Goal: Information Seeking & Learning: Understand process/instructions

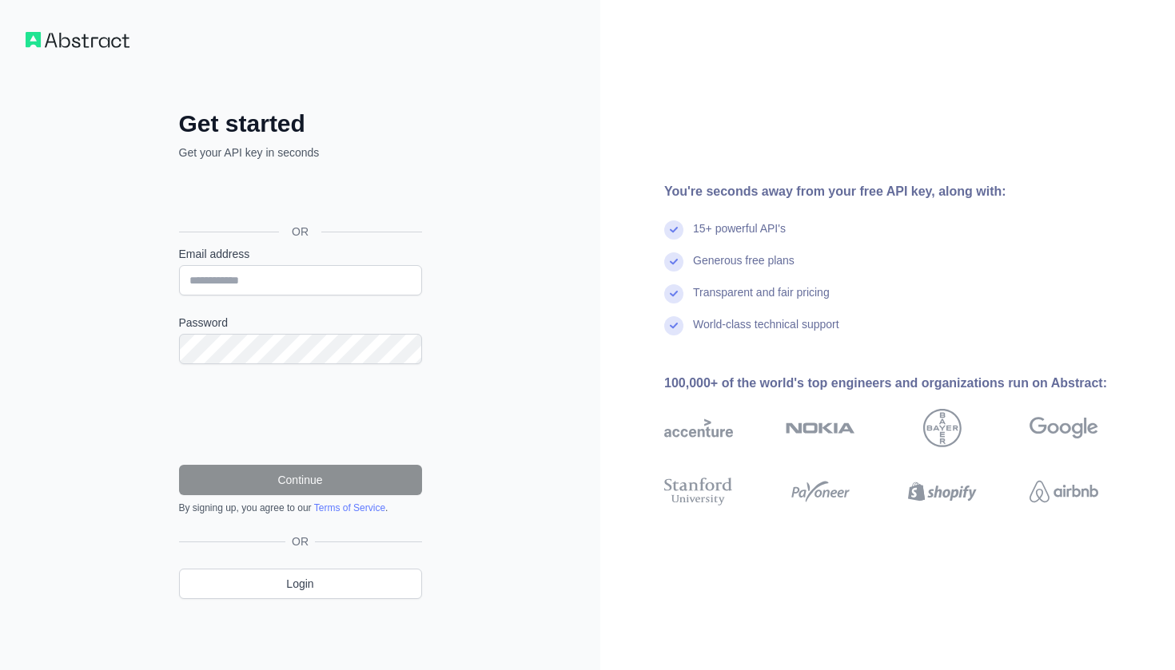
click at [310, 197] on div "Acceder con Google. Se abre en una pestaña nueva" at bounding box center [299, 195] width 240 height 35
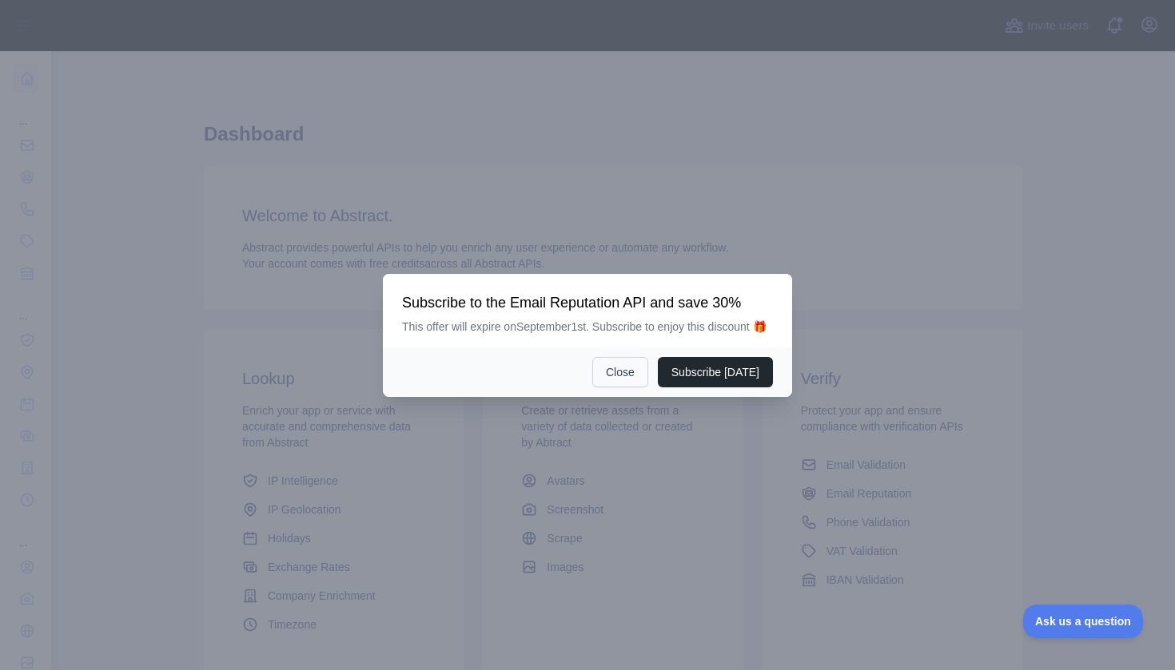
click at [645, 387] on button "Close" at bounding box center [620, 372] width 56 height 30
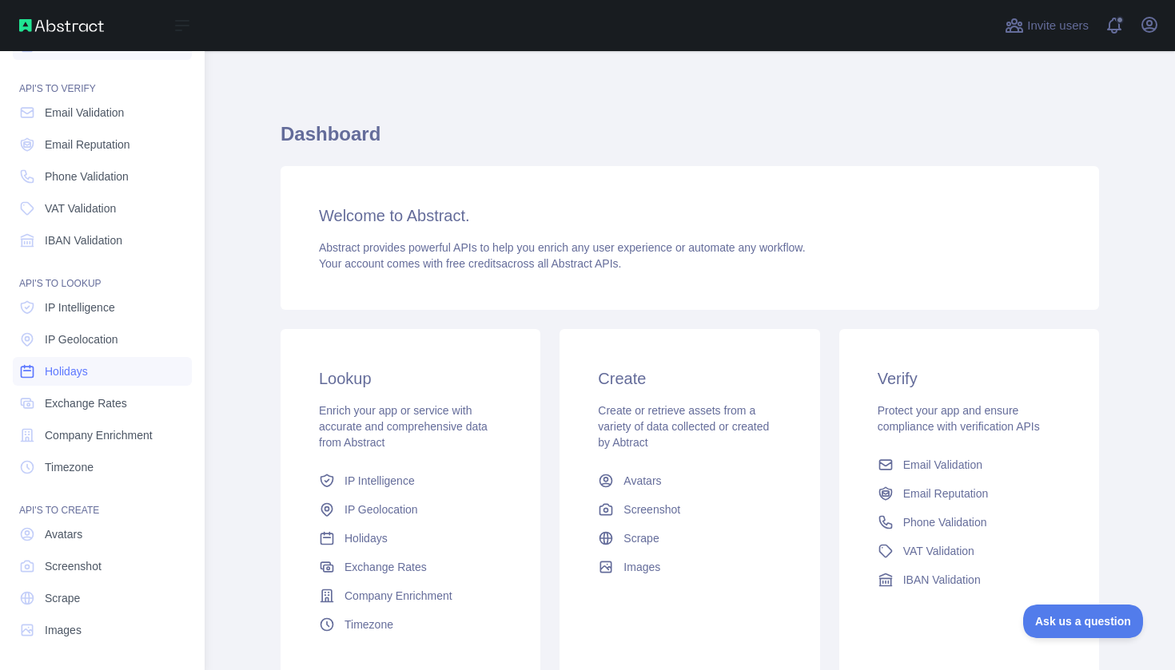
click at [100, 376] on link "Holidays" at bounding box center [102, 371] width 179 height 29
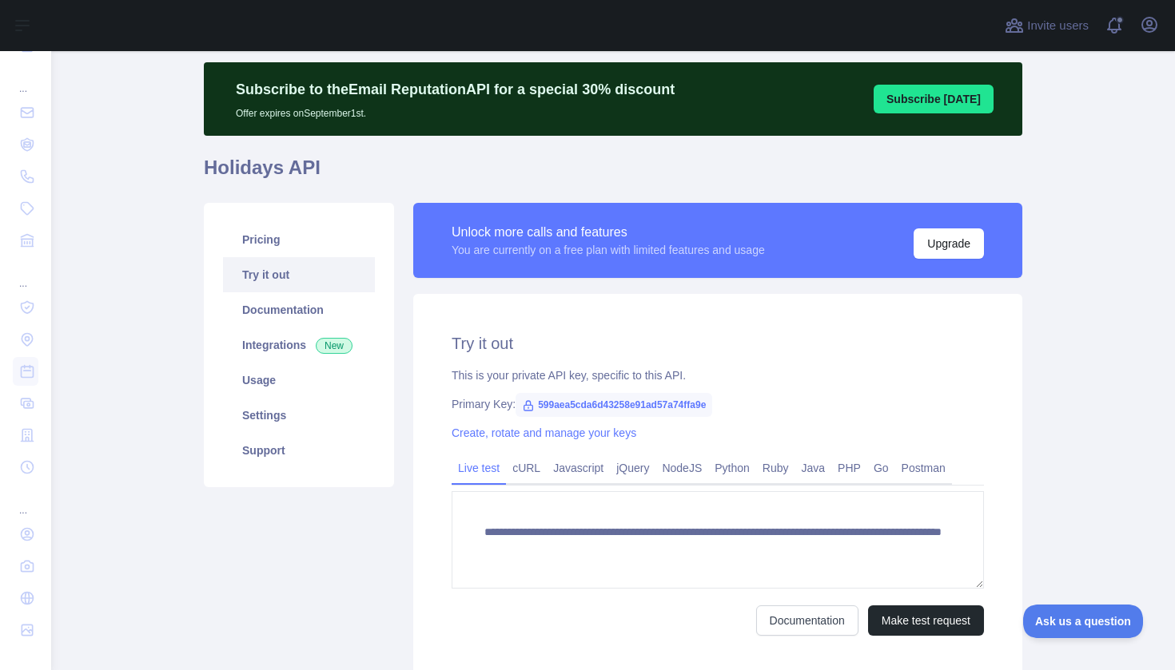
scroll to position [58, 0]
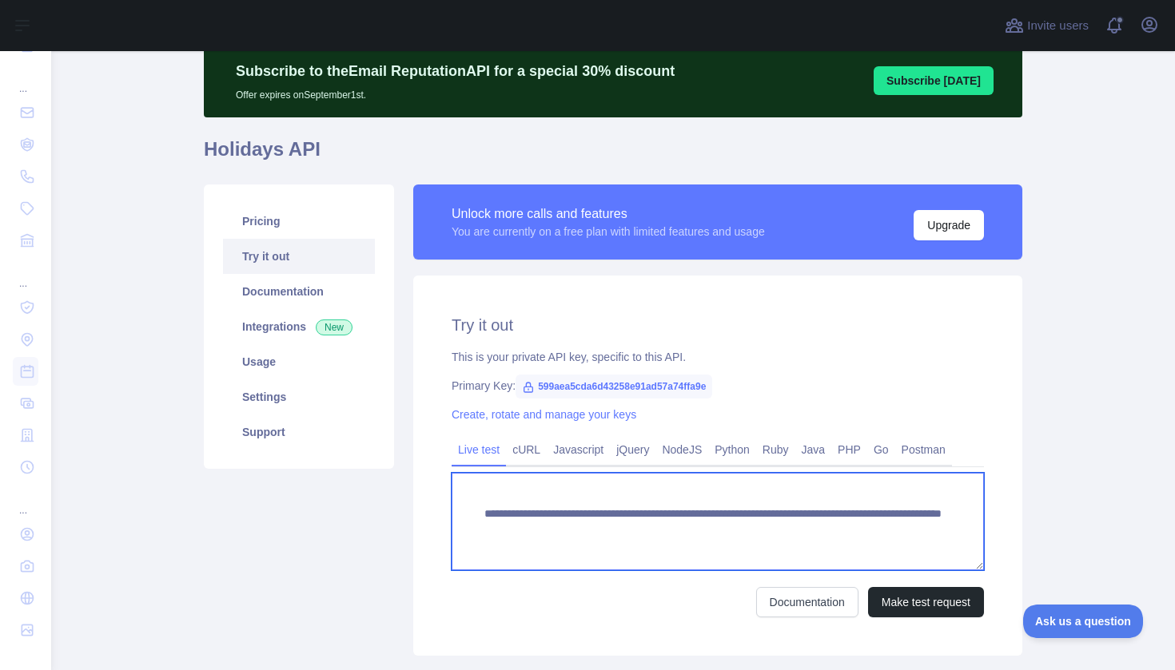
drag, startPoint x: 533, startPoint y: 549, endPoint x: 463, endPoint y: 511, distance: 79.7
click at [462, 511] on textarea "**********" at bounding box center [717, 521] width 532 height 97
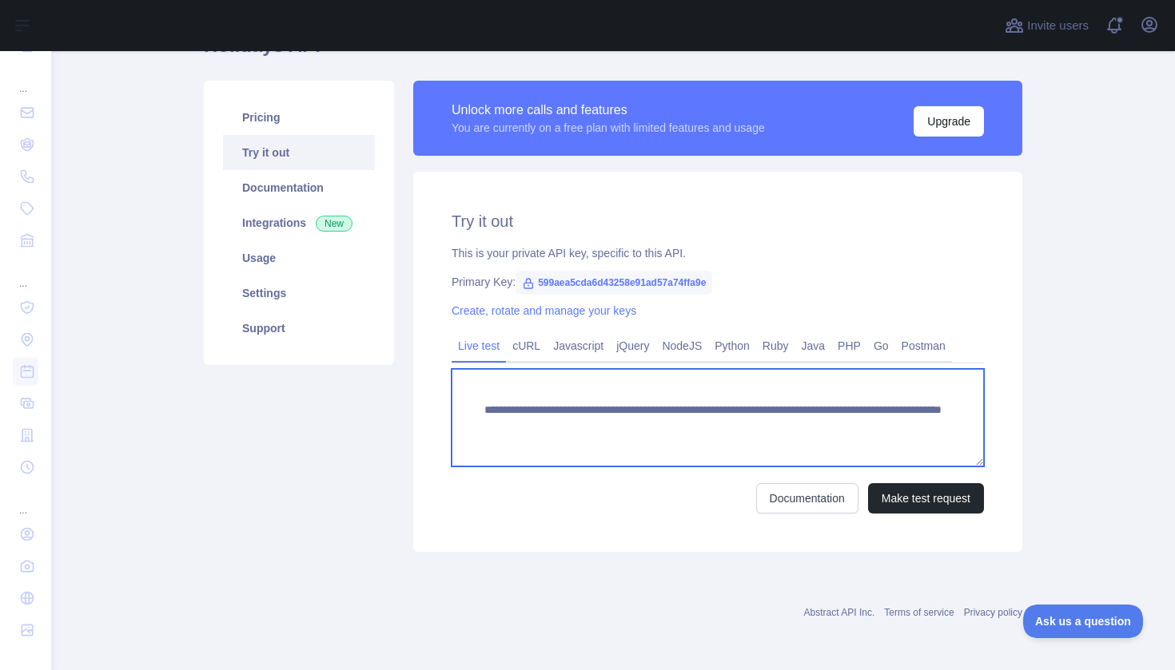
scroll to position [0, 0]
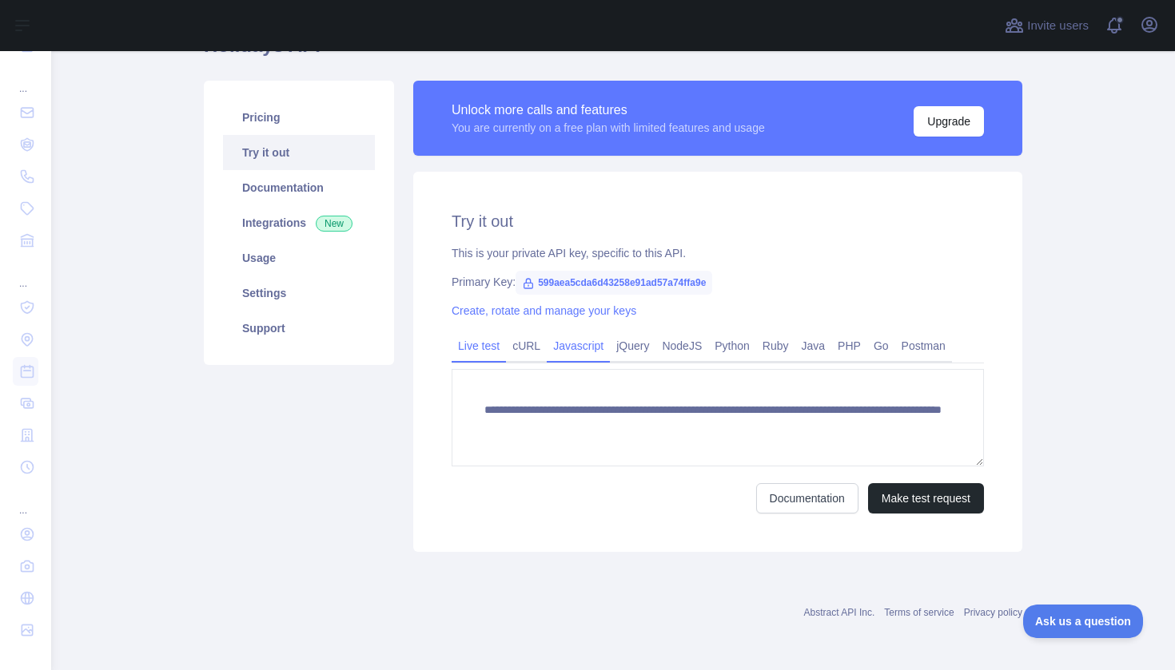
click at [584, 344] on link "Javascript" at bounding box center [578, 346] width 63 height 26
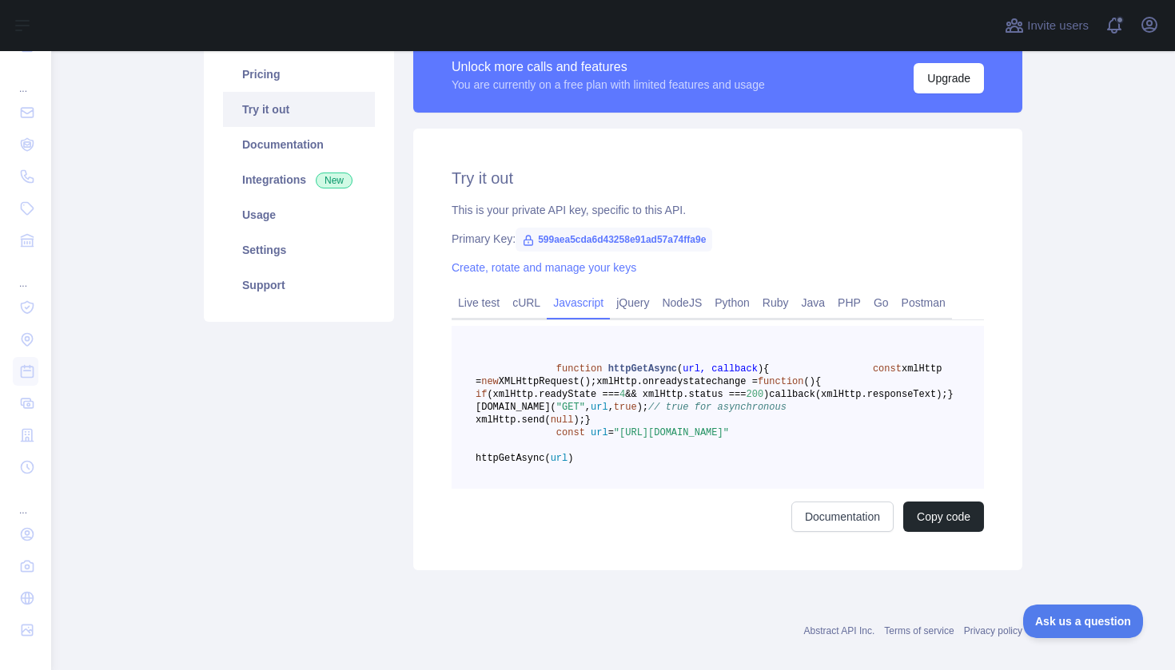
scroll to position [212, 0]
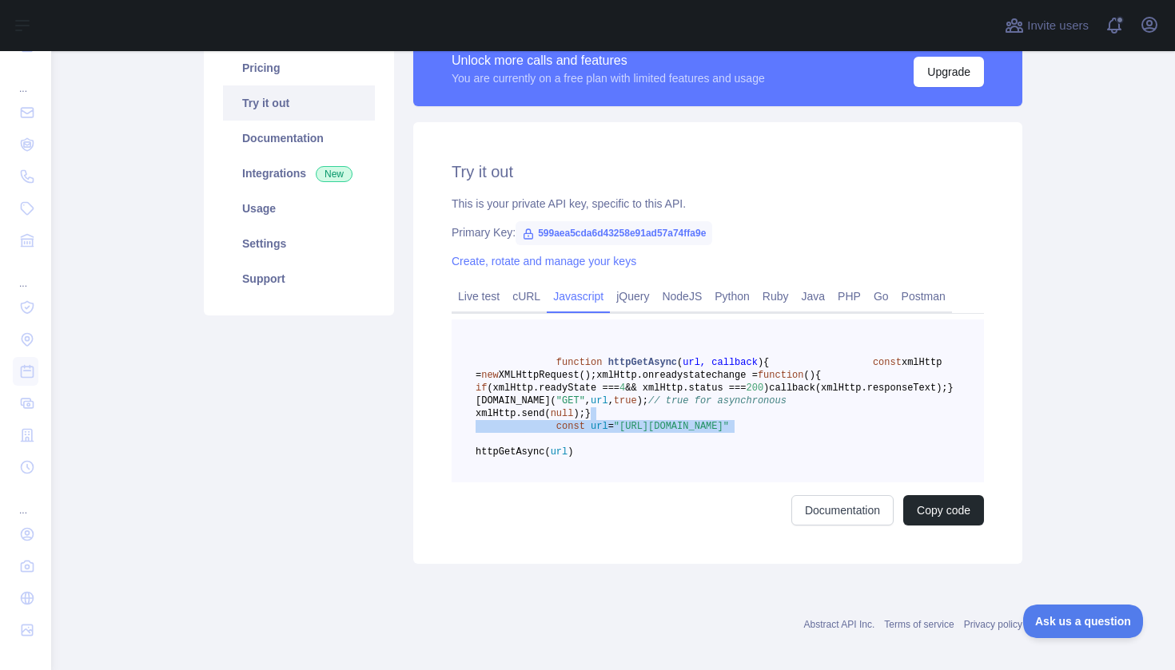
drag, startPoint x: 616, startPoint y: 483, endPoint x: 905, endPoint y: 515, distance: 291.0
click at [905, 483] on pre "function httpGetAsync ( url, callback ) { const xmlHttp = new XMLHttpRequest();…" at bounding box center [717, 401] width 532 height 163
click at [877, 483] on pre "function httpGetAsync ( url, callback ) { const xmlHttp = new XMLHttpRequest();…" at bounding box center [717, 401] width 532 height 163
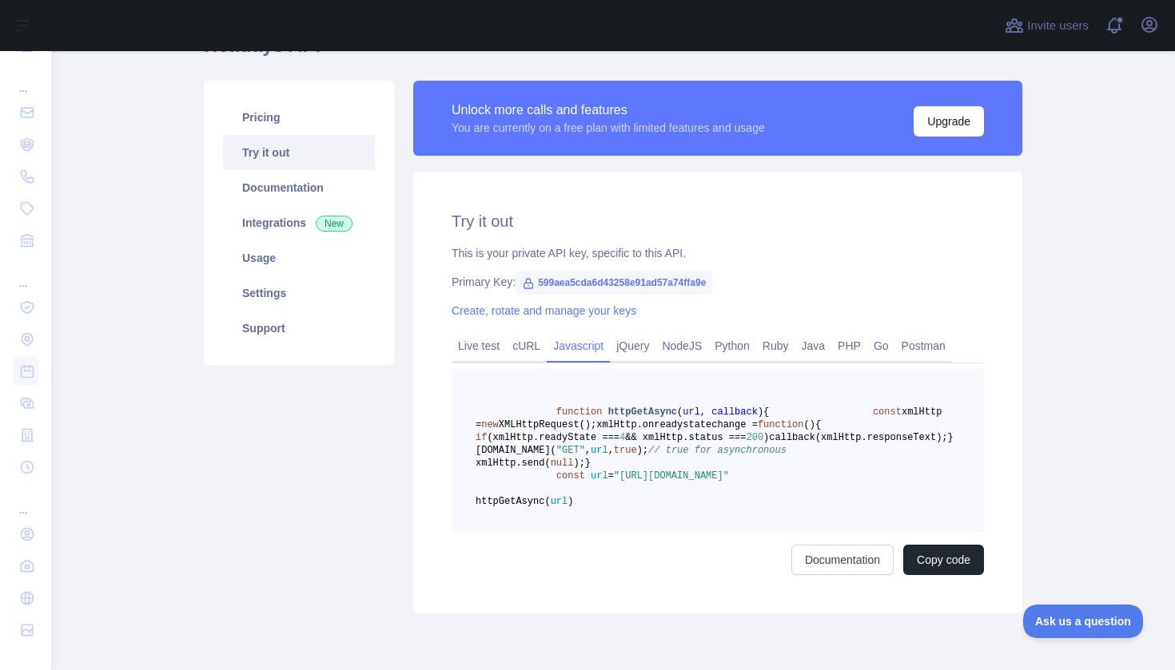
scroll to position [164, 0]
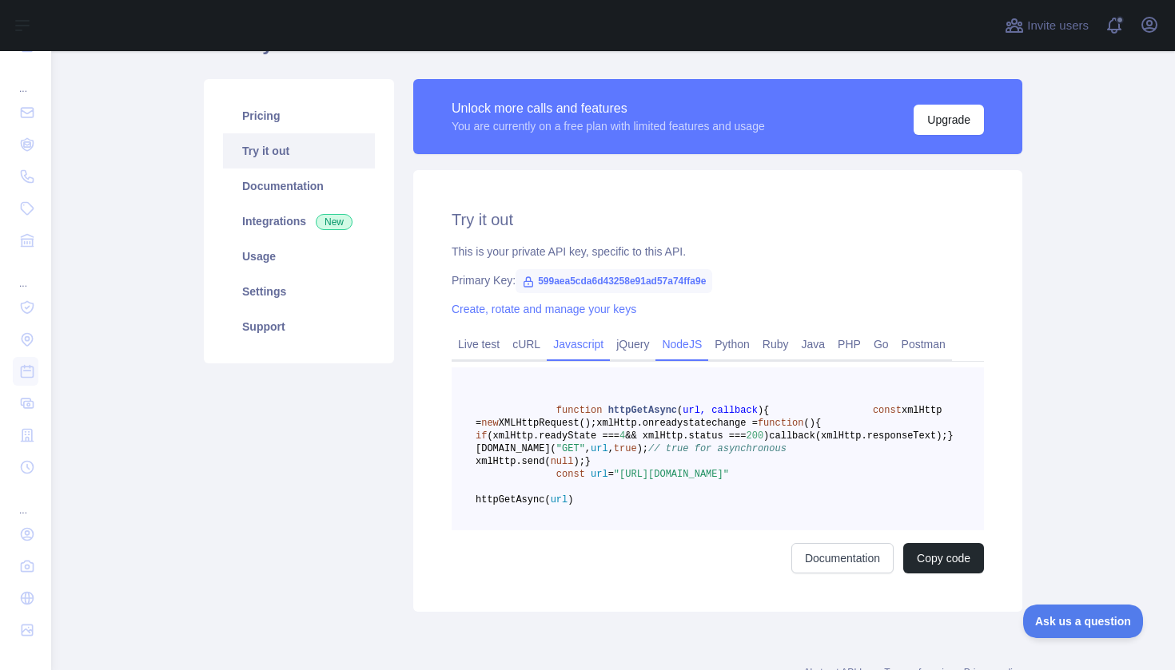
click at [690, 345] on link "NodeJS" at bounding box center [681, 345] width 53 height 26
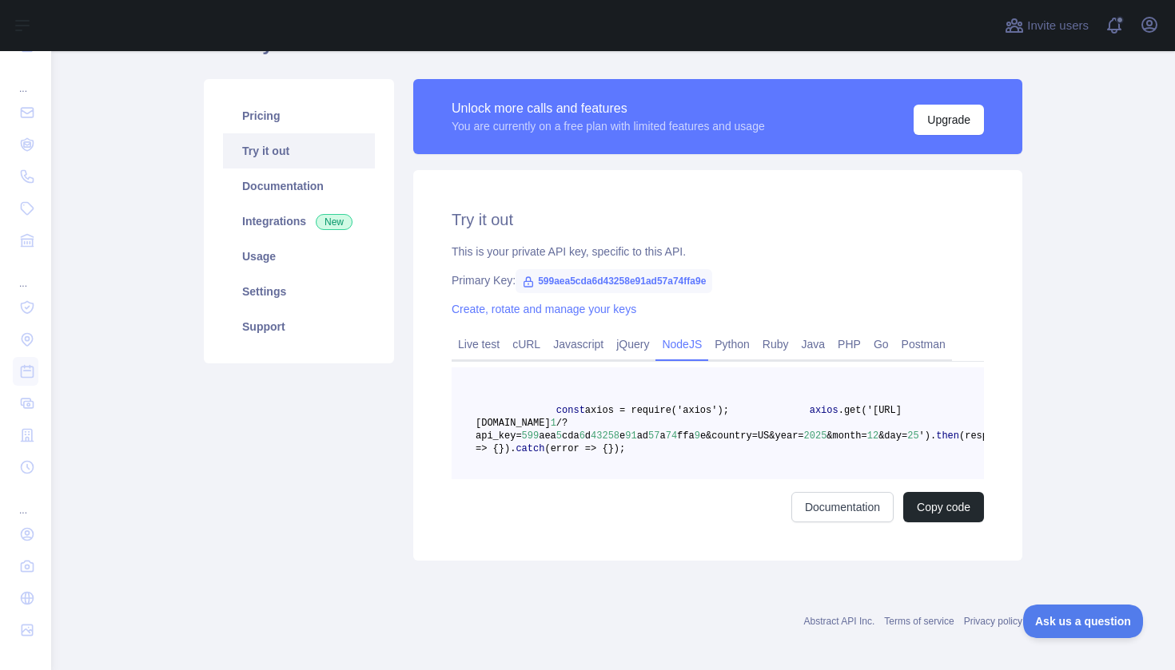
drag, startPoint x: 555, startPoint y: 406, endPoint x: 849, endPoint y: 494, distance: 306.9
click at [849, 479] on pre "const axios = require('axios'); axios .get('[URL][DOMAIN_NAME] 1 /?api_key= 599…" at bounding box center [717, 424] width 532 height 112
